Goal: Task Accomplishment & Management: Manage account settings

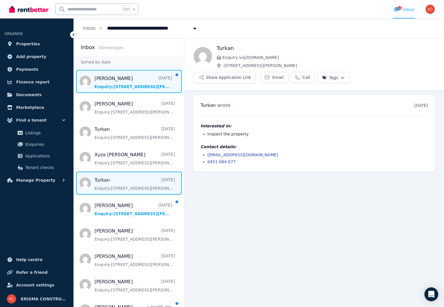
click at [109, 88] on span "Message list" at bounding box center [129, 81] width 110 height 23
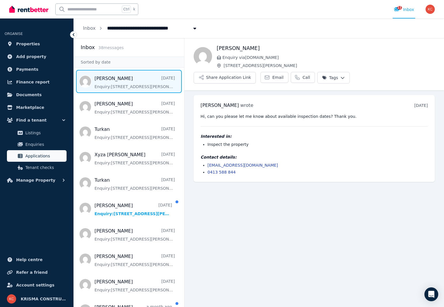
click at [32, 152] on span "Applications" at bounding box center [44, 155] width 39 height 7
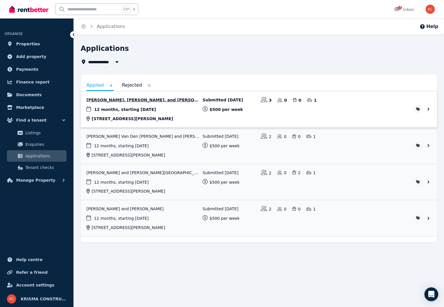
click at [139, 99] on link "View application: Nurcan Gemici, EMRULLAH EKINCI, and Deniz Demirel" at bounding box center [259, 109] width 357 height 36
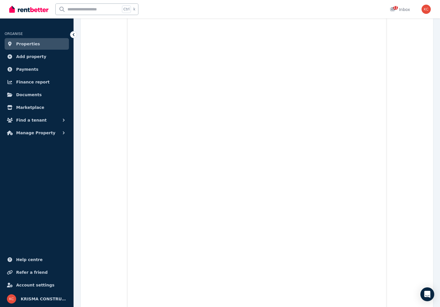
scroll to position [5844, 0]
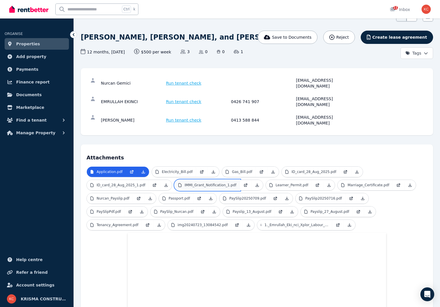
click at [198, 183] on p "IMMI_Grant_Notification_1.pdf" at bounding box center [211, 185] width 52 height 5
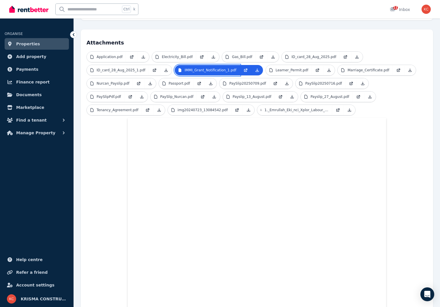
scroll to position [0, 0]
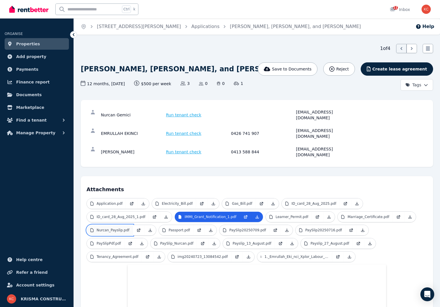
click at [108, 228] on p "Nurcan_Payslip.pdf" at bounding box center [113, 230] width 33 height 5
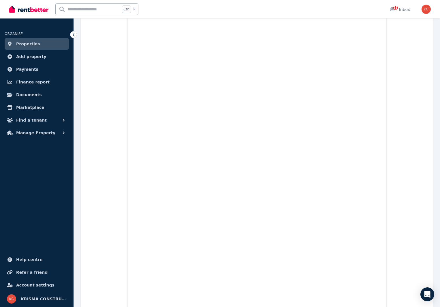
scroll to position [346, 0]
